Goal: Use online tool/utility: Utilize a website feature to perform a specific function

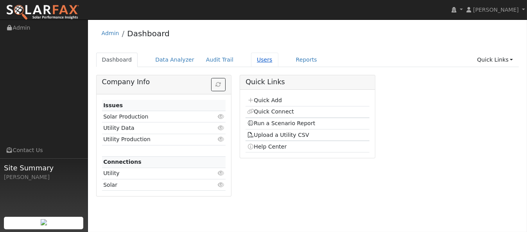
click at [251, 61] on link "Users" at bounding box center [264, 60] width 27 height 14
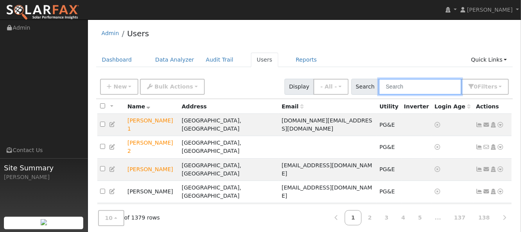
click at [405, 90] on input "text" at bounding box center [420, 87] width 83 height 16
type input "s"
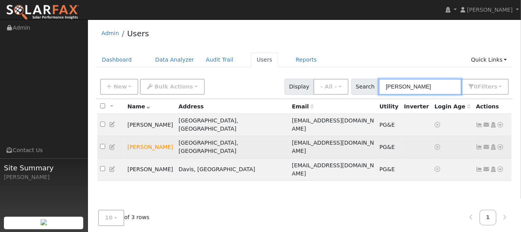
type input "amanda"
click at [500, 145] on icon at bounding box center [500, 147] width 7 height 5
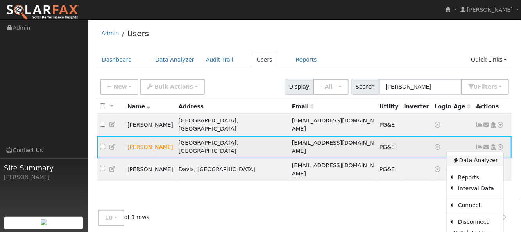
click at [475, 155] on link "Data Analyzer" at bounding box center [475, 160] width 57 height 11
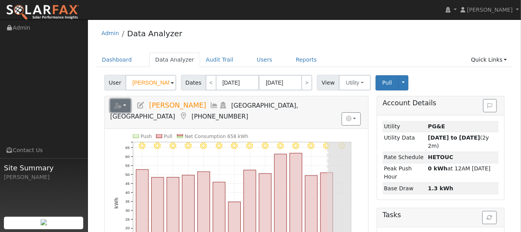
click at [119, 105] on icon "button" at bounding box center [117, 105] width 7 height 5
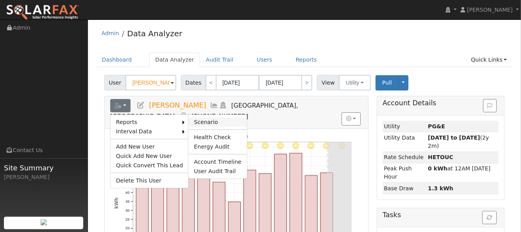
click at [195, 120] on link "Scenario" at bounding box center [217, 122] width 58 height 9
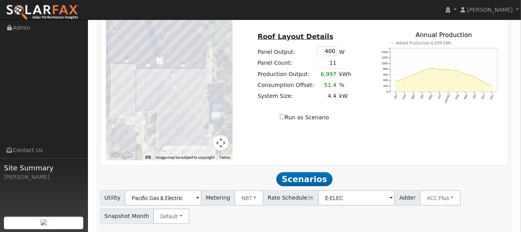
scroll to position [520, 0]
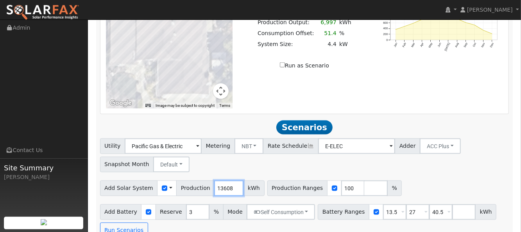
click at [222, 181] on input "13608" at bounding box center [228, 189] width 29 height 16
type input "17204"
click at [383, 205] on input "13.5" at bounding box center [394, 213] width 23 height 16
type input "27"
type input "40.5"
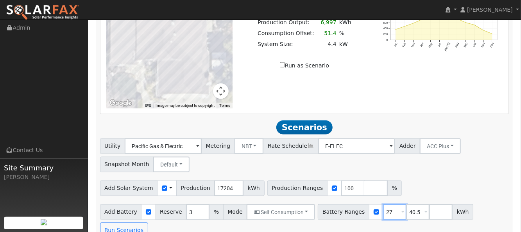
scroll to position [502, 0]
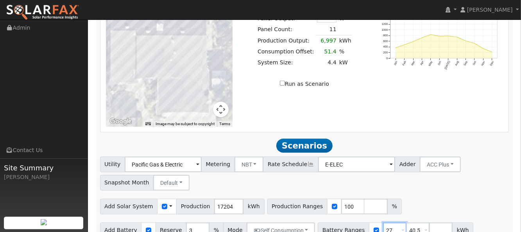
type input "27"
click at [407, 223] on input "40.5" at bounding box center [417, 231] width 23 height 16
type input "4"
click at [425, 196] on div "Add Solar System Use CSV Data Production 17204 kWh Production Ranges 100 %" at bounding box center [304, 205] width 412 height 18
click at [453, 223] on button "Run Scenarios" at bounding box center [477, 231] width 48 height 16
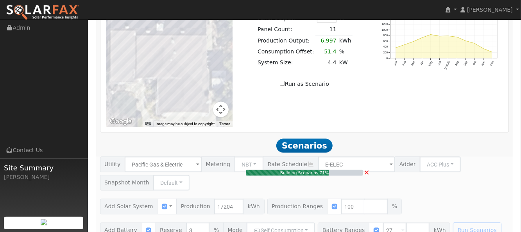
type input "11.5"
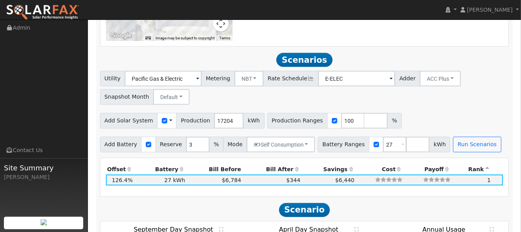
scroll to position [603, 0]
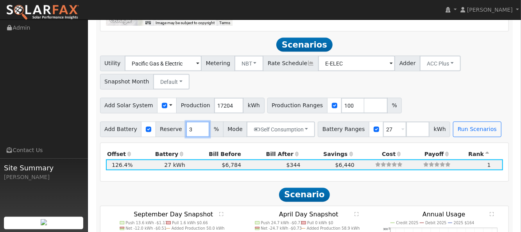
click at [186, 122] on input "3" at bounding box center [197, 130] width 23 height 16
type input "10"
click at [470, 122] on button "Run Scenarios" at bounding box center [477, 130] width 48 height 16
click at [146, 127] on input "checkbox" at bounding box center [148, 129] width 5 height 5
checkbox input "false"
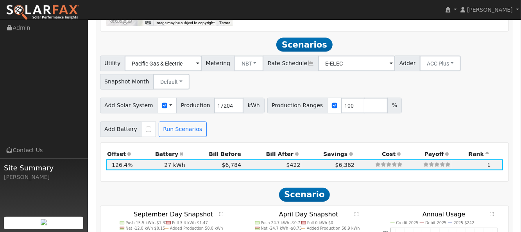
click at [299, 188] on span "Scenario" at bounding box center [304, 195] width 51 height 14
click at [182, 122] on button "Run Scenarios" at bounding box center [183, 130] width 48 height 16
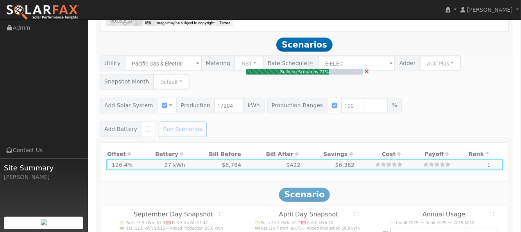
type input "$12,043"
